Goal: Transaction & Acquisition: Download file/media

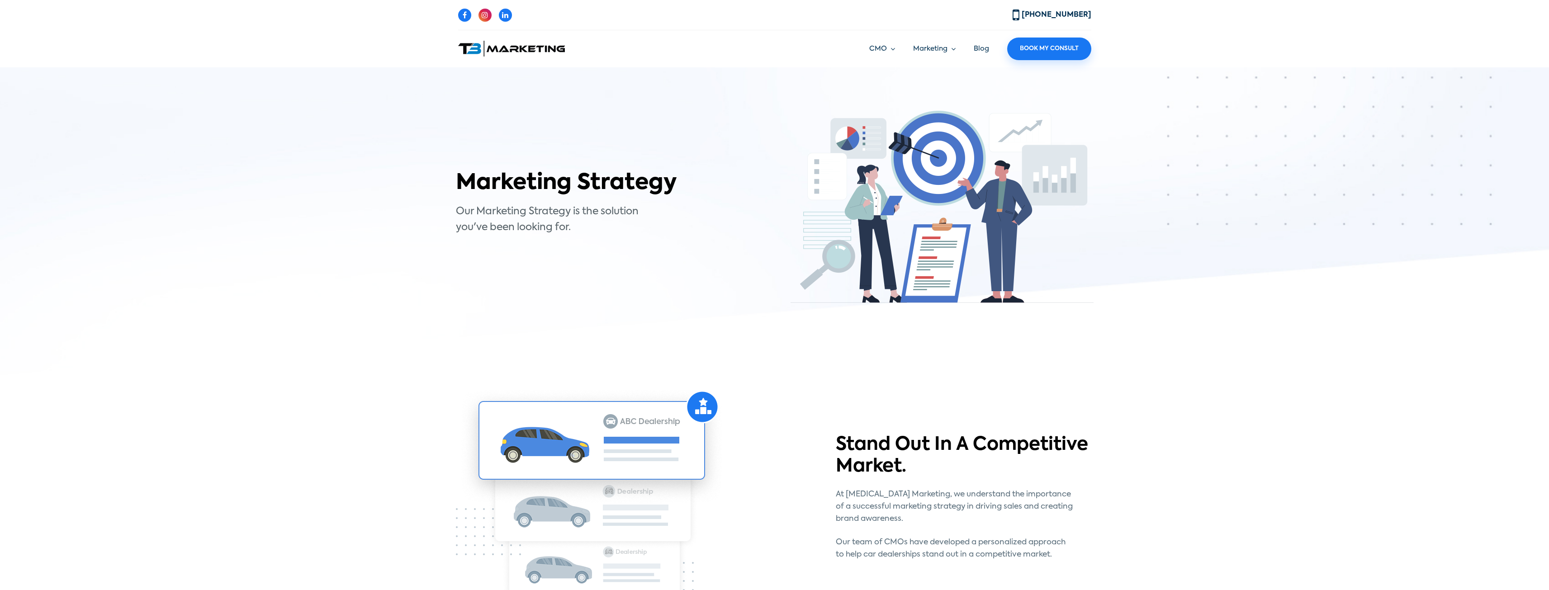
click at [532, 52] on img at bounding box center [511, 49] width 107 height 16
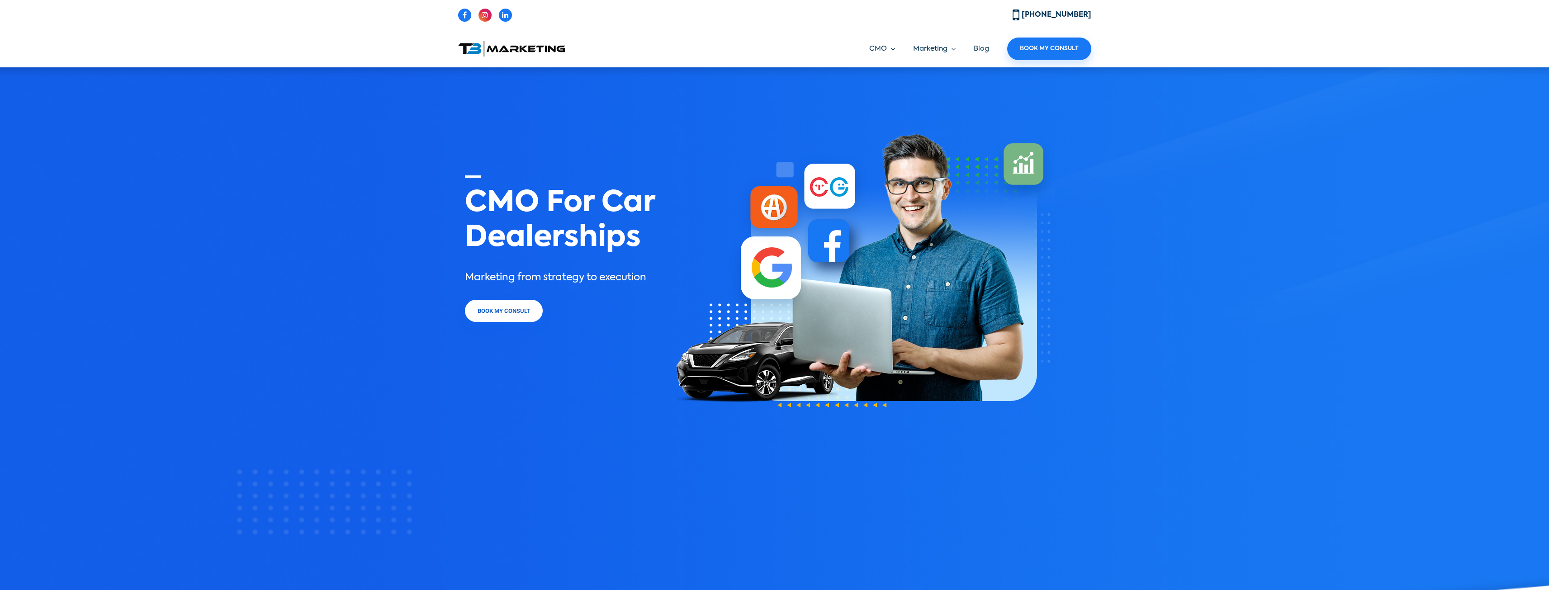
drag, startPoint x: 472, startPoint y: 192, endPoint x: 646, endPoint y: 210, distance: 175.1
click at [646, 209] on div "CMO For Car Dealerships Marketing from strategy to execution Book My Consult" at bounding box center [563, 251] width 211 height 152
click at [639, 231] on h1 "CMO For Car Dealerships" at bounding box center [564, 215] width 198 height 80
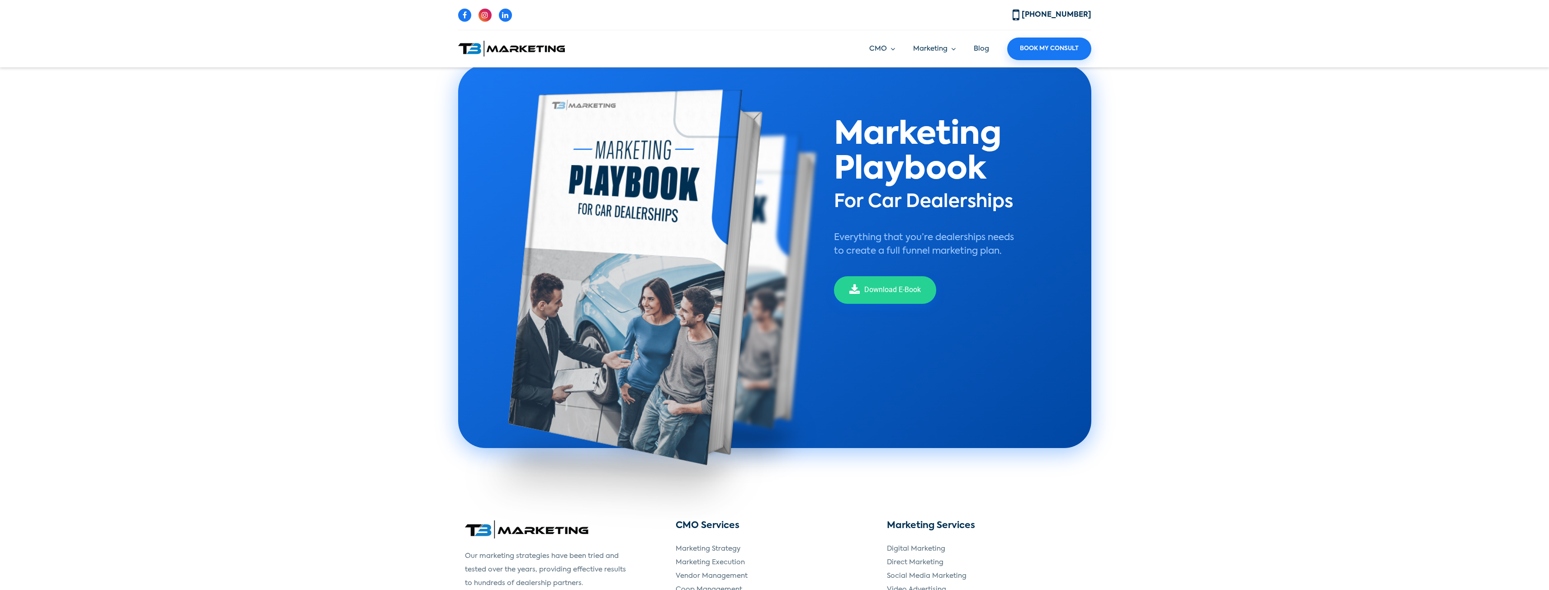
scroll to position [1945, 0]
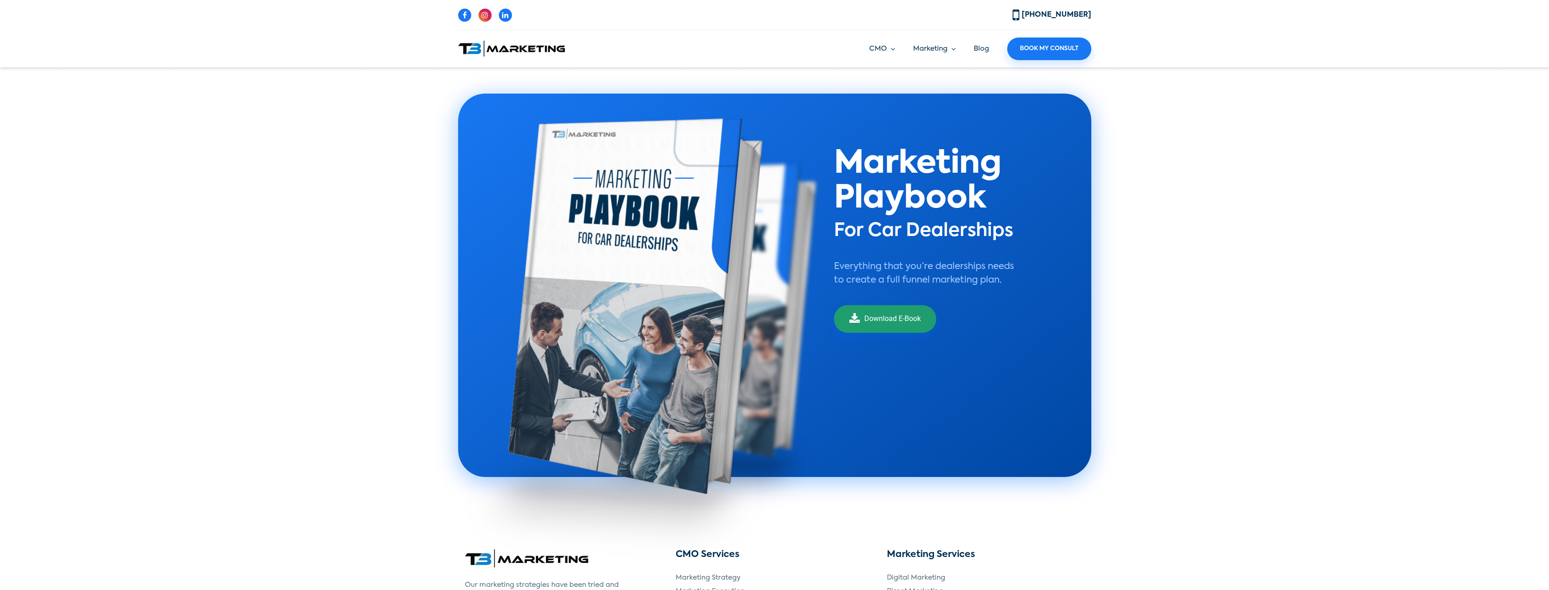
click at [876, 315] on link "Download E-Book" at bounding box center [885, 319] width 102 height 28
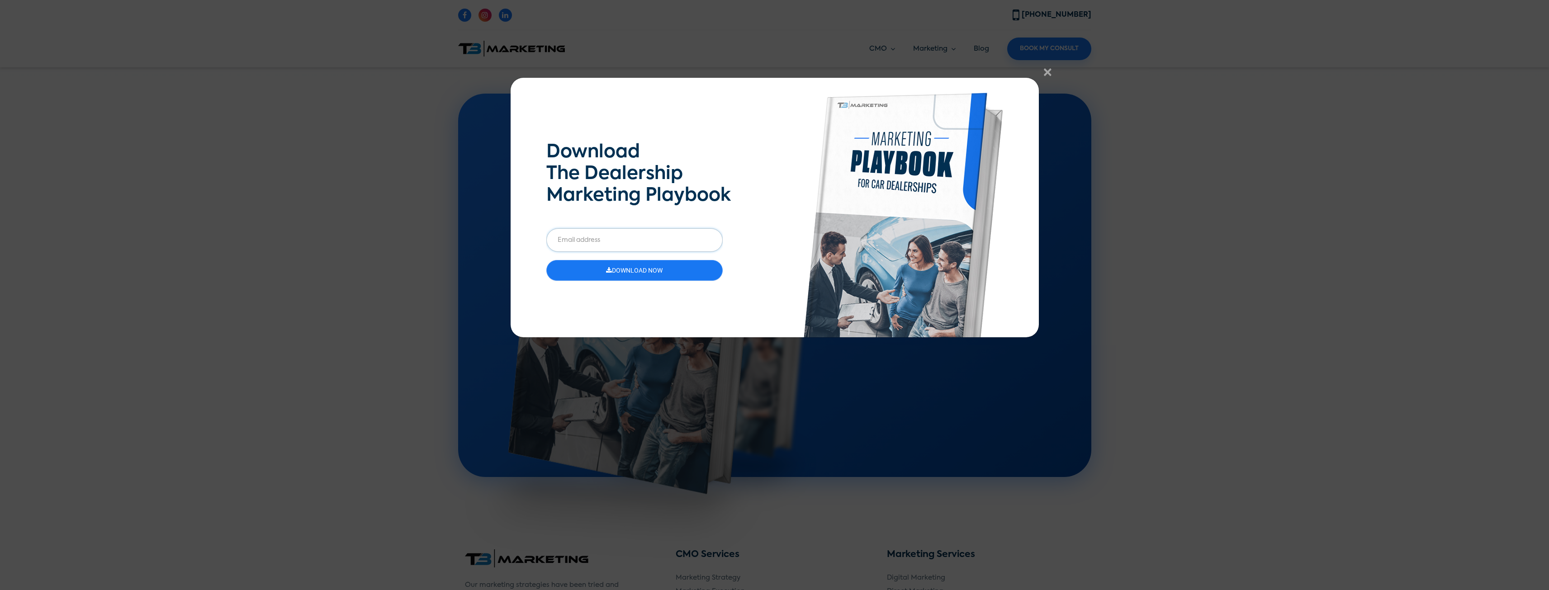
click at [653, 241] on input "email" at bounding box center [634, 240] width 176 height 24
type input "manhemadeit@gmail.com"
click at [668, 271] on button "Download Now" at bounding box center [634, 270] width 176 height 21
